Goal: Find specific page/section: Find specific page/section

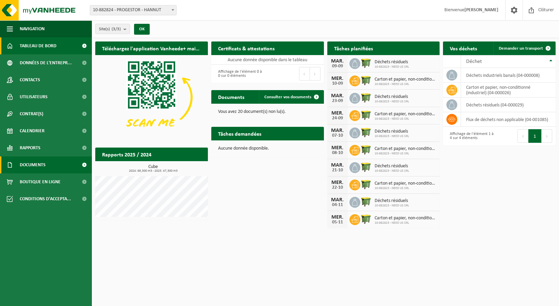
click at [46, 162] on span "Documents" at bounding box center [33, 165] width 26 height 17
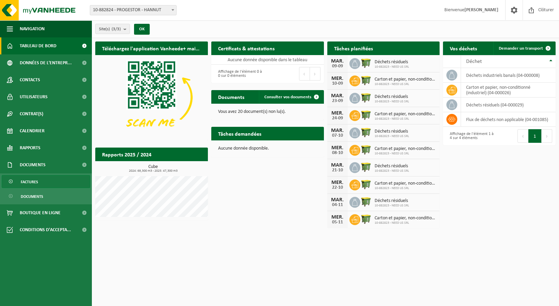
click at [39, 181] on link "Factures" at bounding box center [46, 181] width 88 height 13
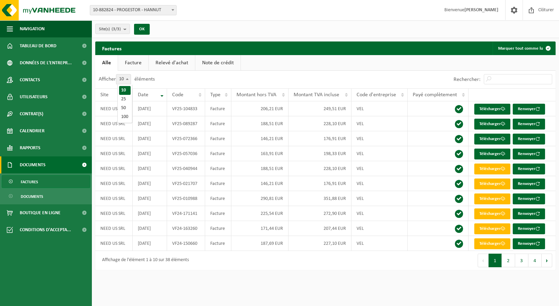
click at [130, 81] on span at bounding box center [127, 79] width 7 height 9
click at [130, 75] on select "10 25 50 100" at bounding box center [128, 74] width 20 height 0
select select "50"
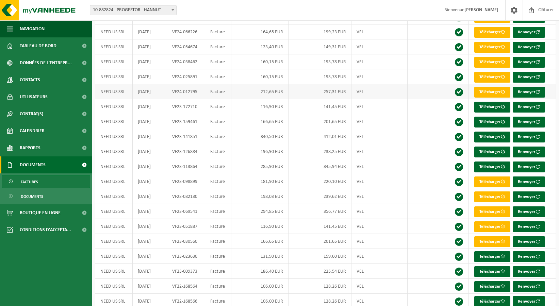
scroll to position [295, 0]
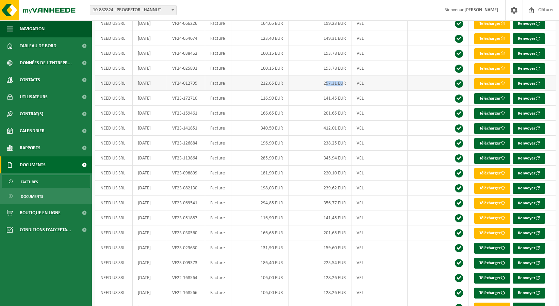
drag, startPoint x: 326, startPoint y: 87, endPoint x: 342, endPoint y: 87, distance: 16.0
click at [342, 87] on td "257,31 EUR" at bounding box center [320, 83] width 63 height 15
click at [329, 69] on td "193,78 EUR" at bounding box center [320, 68] width 63 height 15
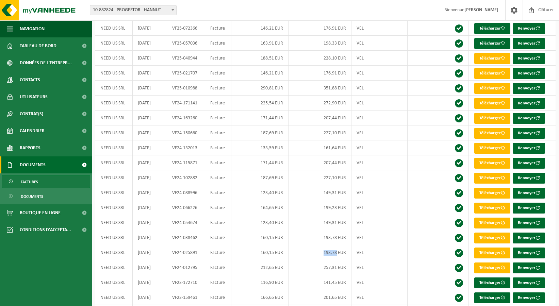
scroll to position [104, 0]
